Goal: Task Accomplishment & Management: Use online tool/utility

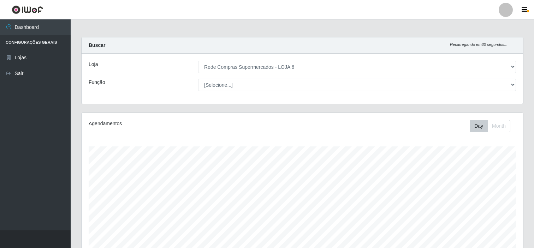
select select "398"
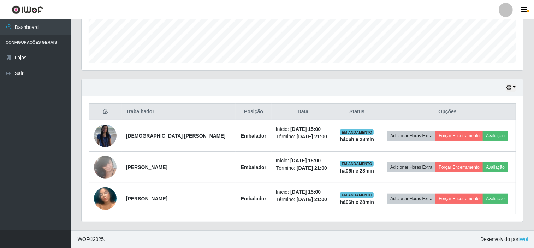
scroll to position [146, 441]
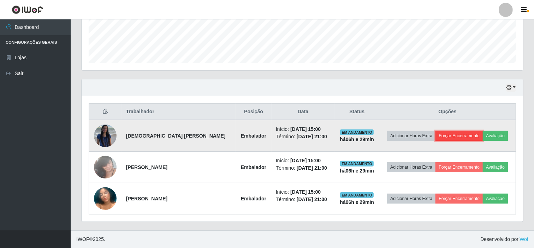
click at [447, 132] on button "Forçar Encerramento" at bounding box center [458, 136] width 47 height 10
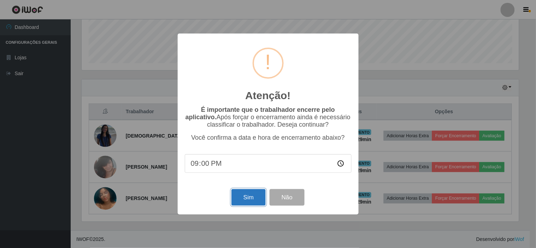
click at [254, 199] on button "Sim" at bounding box center [248, 197] width 34 height 17
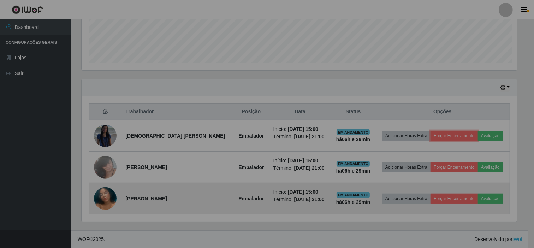
scroll to position [146, 441]
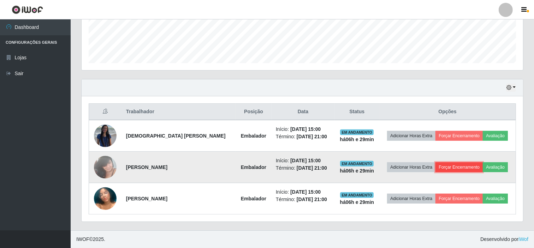
click at [447, 167] on button "Forçar Encerramento" at bounding box center [458, 167] width 47 height 10
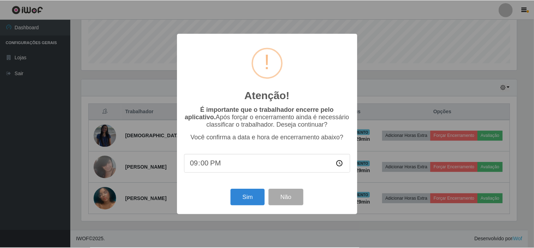
scroll to position [95, 0]
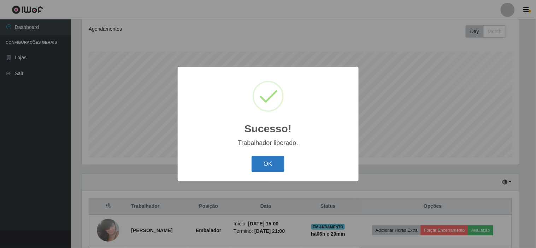
click at [267, 160] on button "OK" at bounding box center [267, 164] width 33 height 17
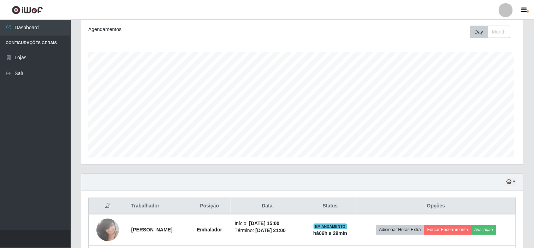
scroll to position [146, 441]
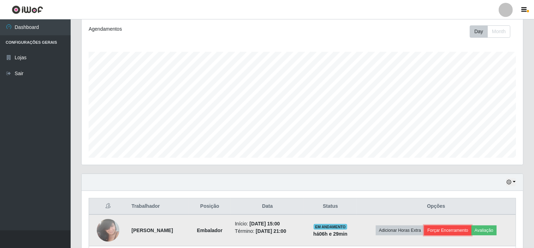
click at [464, 231] on button "Forçar Encerramento" at bounding box center [447, 231] width 47 height 10
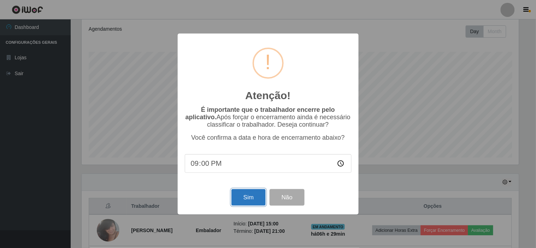
click at [252, 198] on button "Sim" at bounding box center [248, 197] width 34 height 17
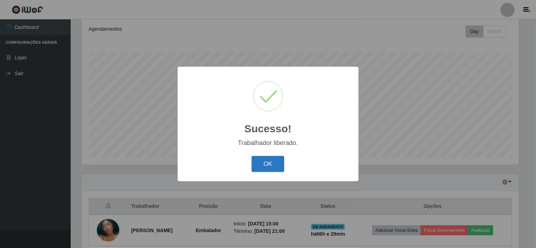
click at [262, 171] on button "OK" at bounding box center [267, 164] width 33 height 17
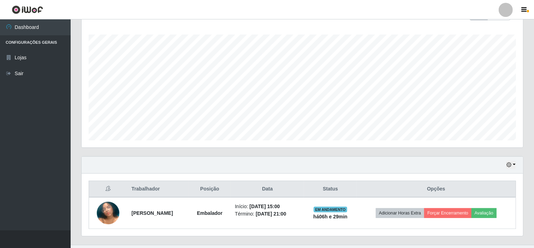
scroll to position [126, 0]
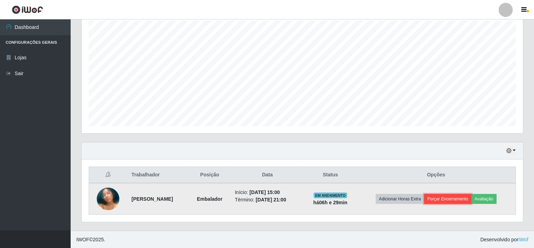
click at [442, 199] on button "Forçar Encerramento" at bounding box center [447, 199] width 47 height 10
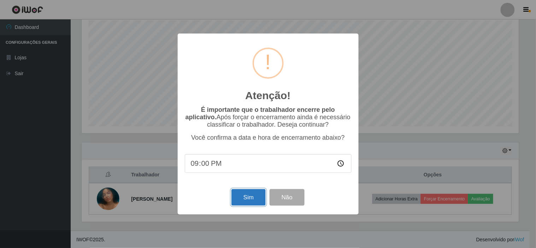
click at [245, 197] on button "Sim" at bounding box center [248, 197] width 34 height 17
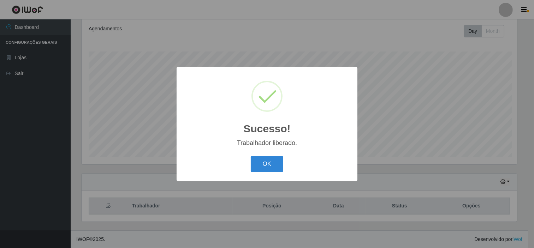
scroll to position [0, 0]
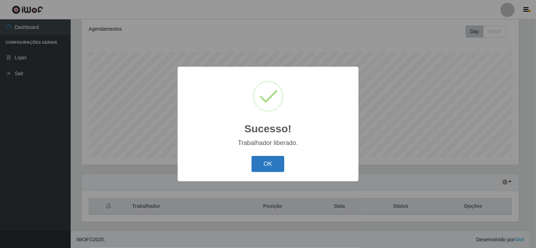
click at [269, 163] on button "OK" at bounding box center [267, 164] width 33 height 17
